Goal: Information Seeking & Learning: Learn about a topic

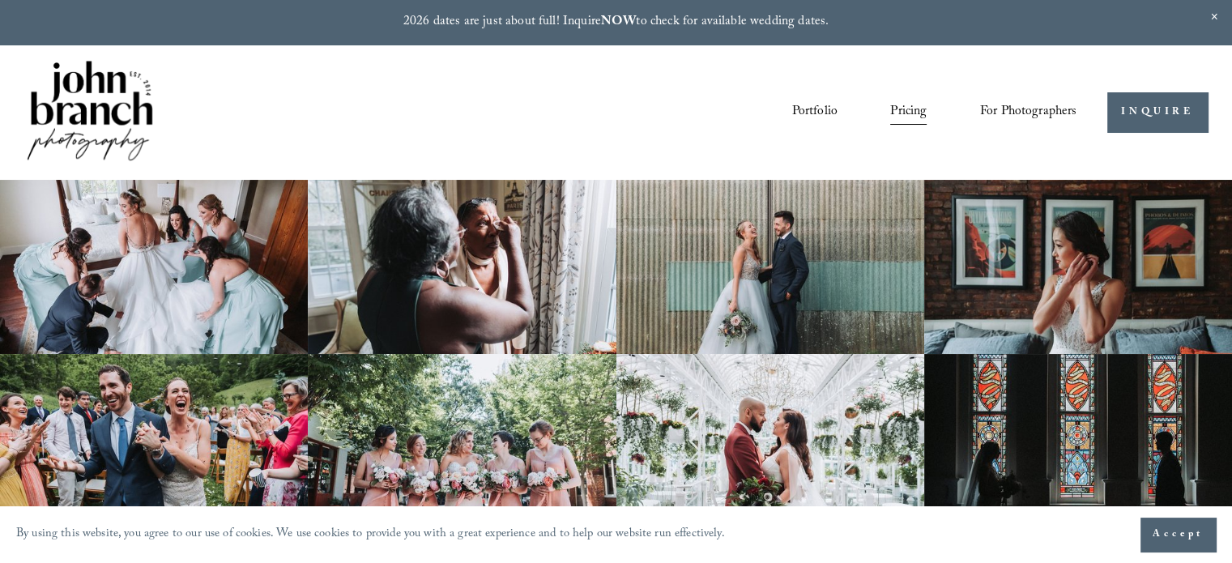
click at [798, 107] on link "Portfolio" at bounding box center [813, 113] width 45 height 28
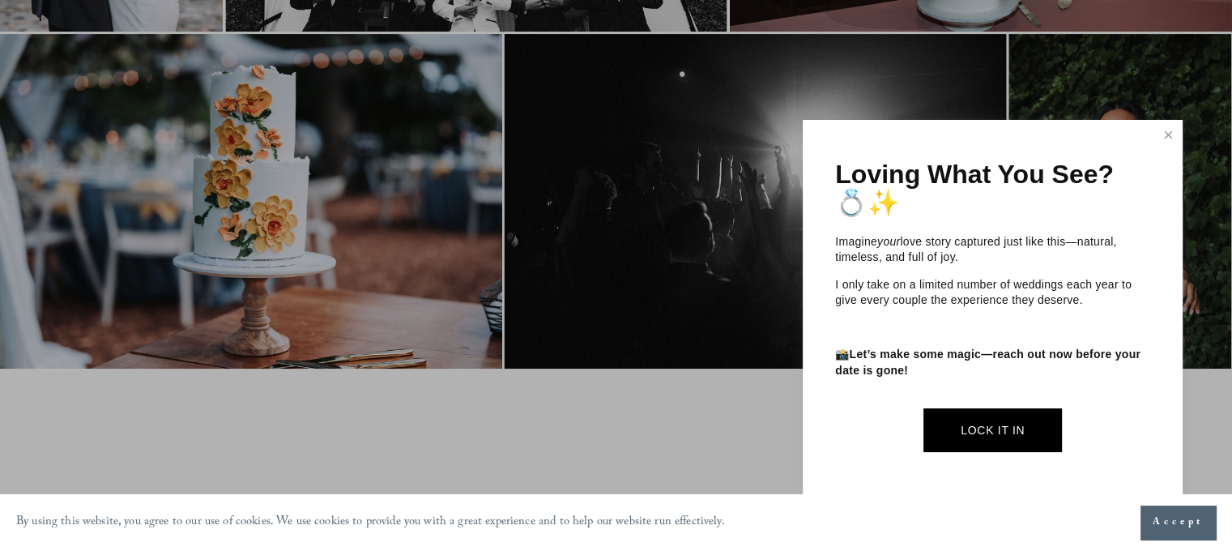
scroll to position [486, 0]
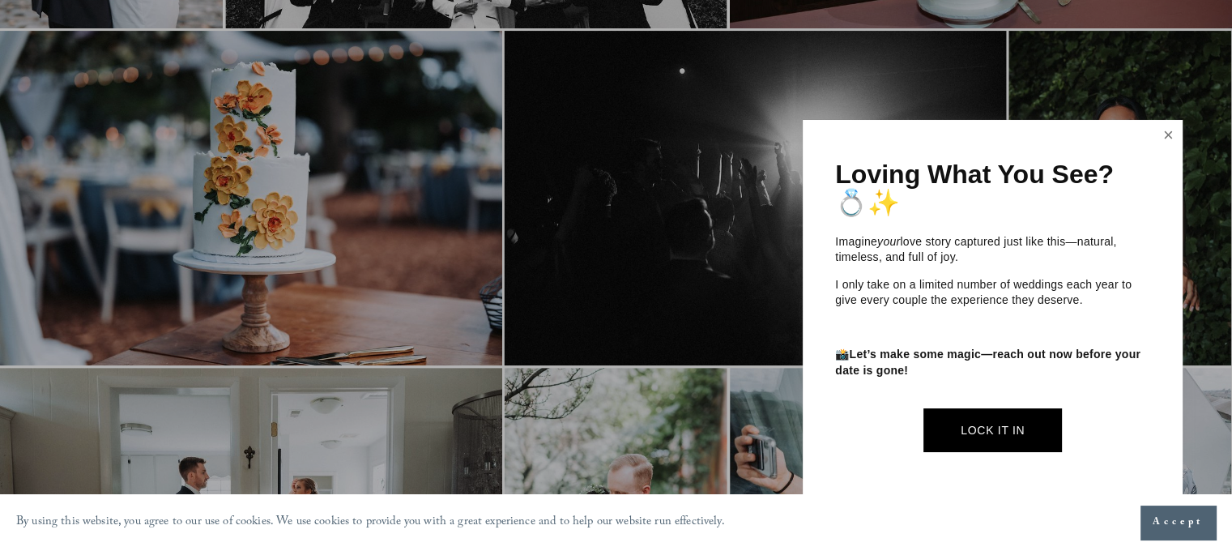
click at [1166, 130] on link "Close" at bounding box center [1168, 135] width 24 height 26
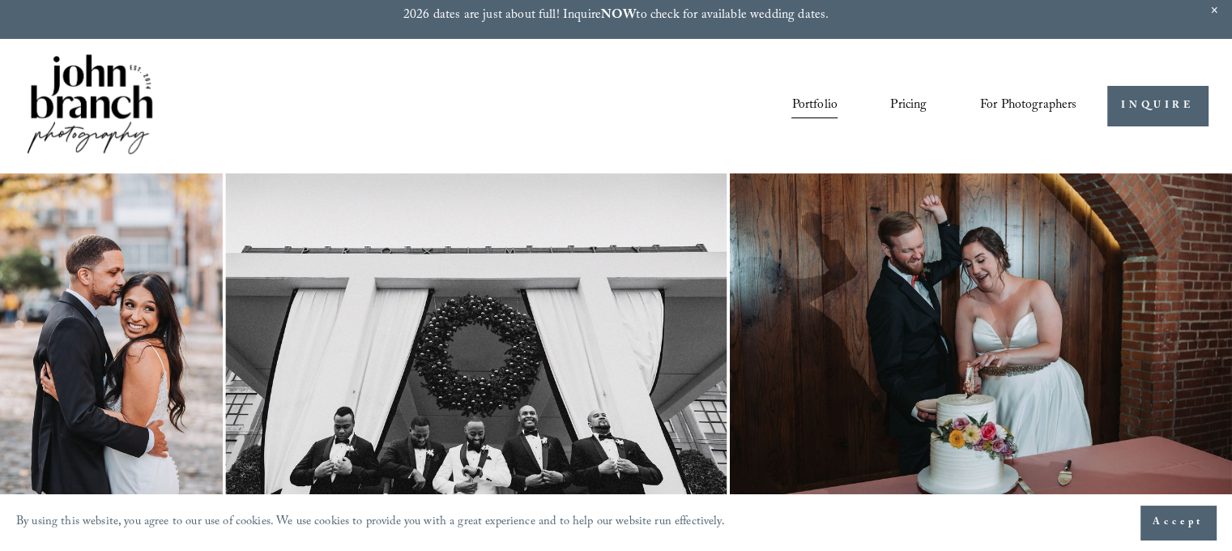
scroll to position [0, 0]
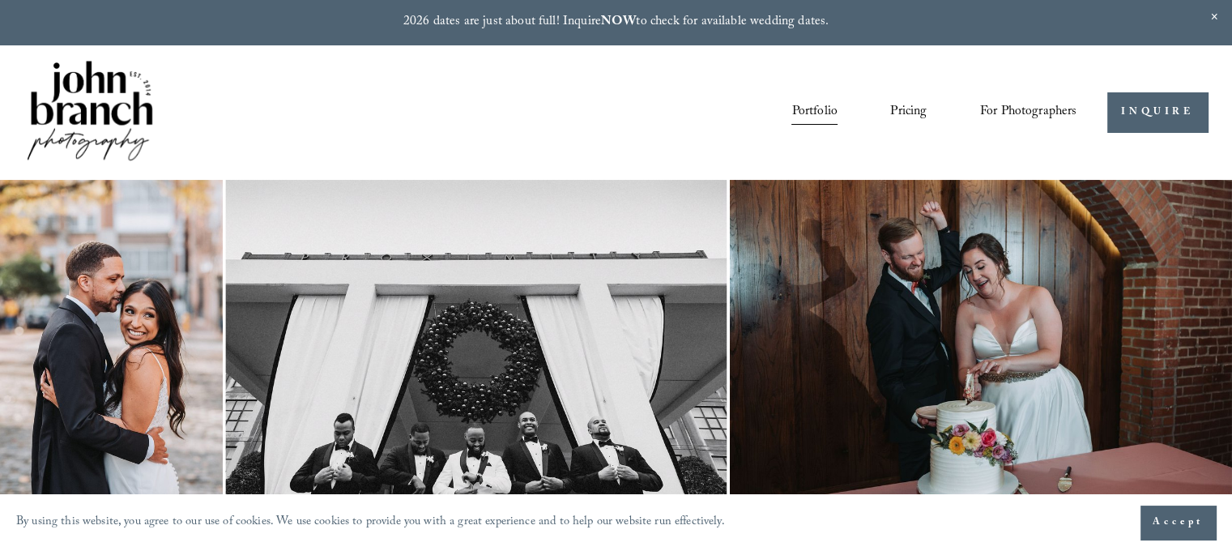
click at [0, 0] on span "Education" at bounding box center [0, 0] width 0 height 0
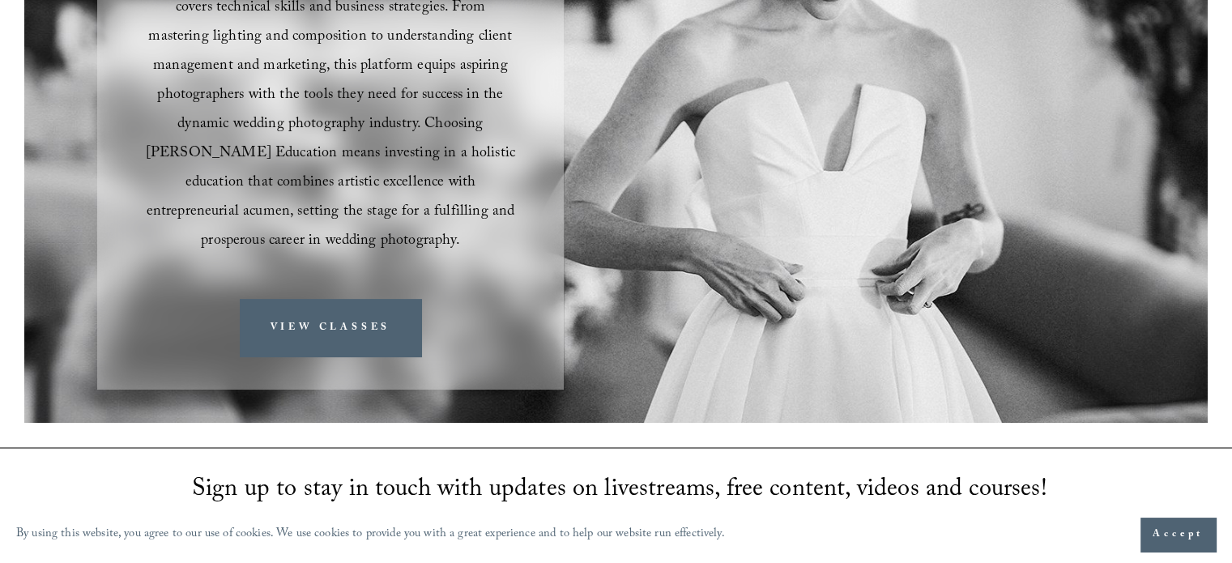
scroll to position [405, 0]
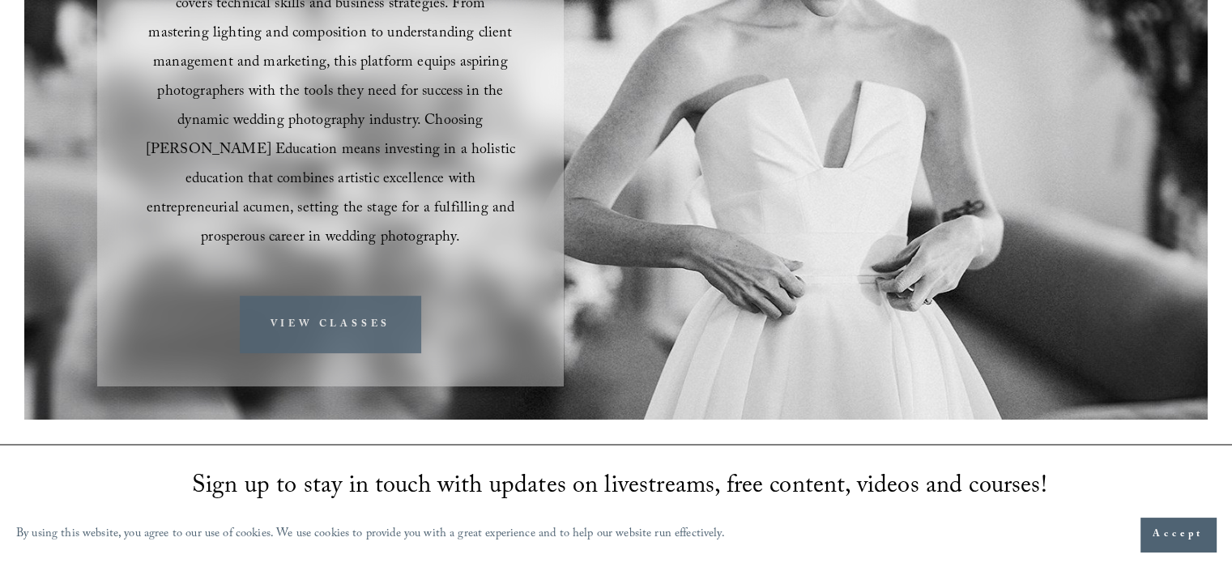
click at [330, 301] on link "VIEW CLASSES" at bounding box center [330, 324] width 181 height 57
